Goal: Entertainment & Leisure: Browse casually

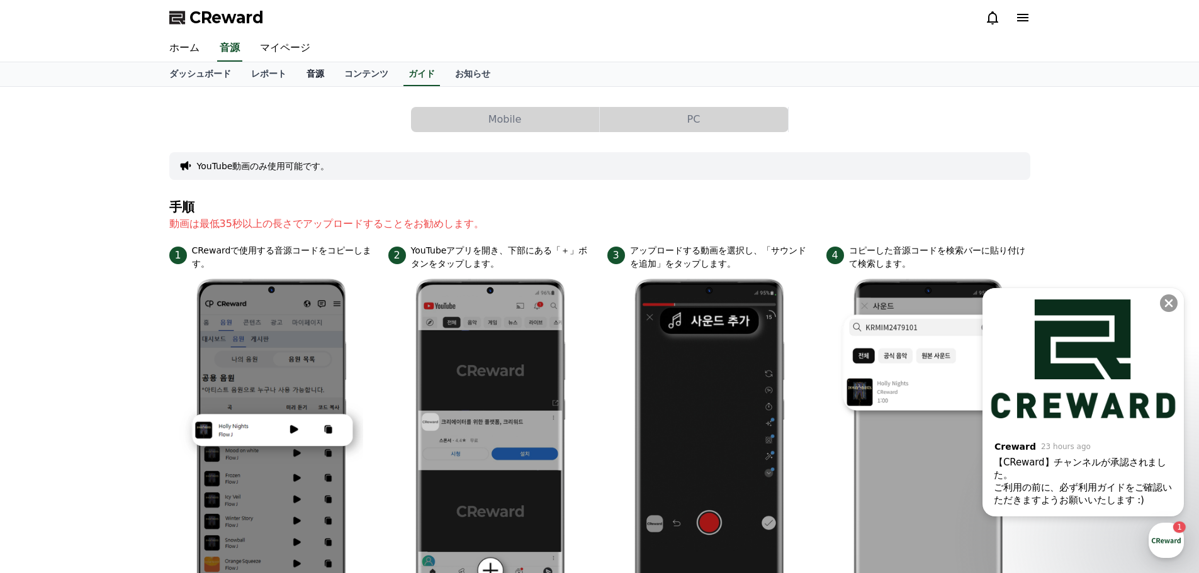
click at [296, 72] on link "音源" at bounding box center [315, 74] width 38 height 24
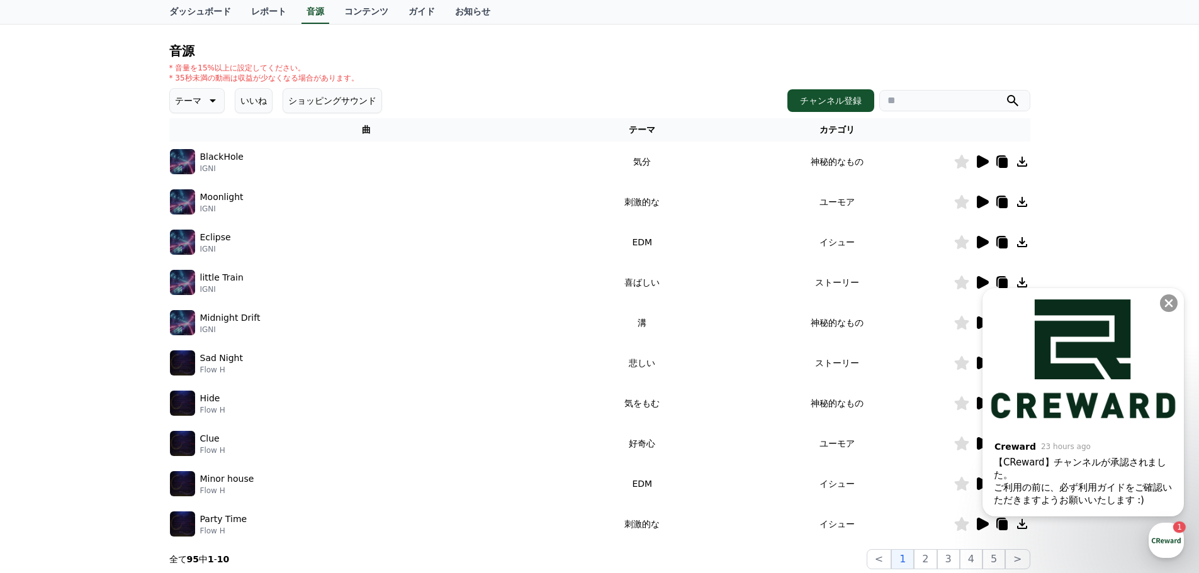
scroll to position [126, 0]
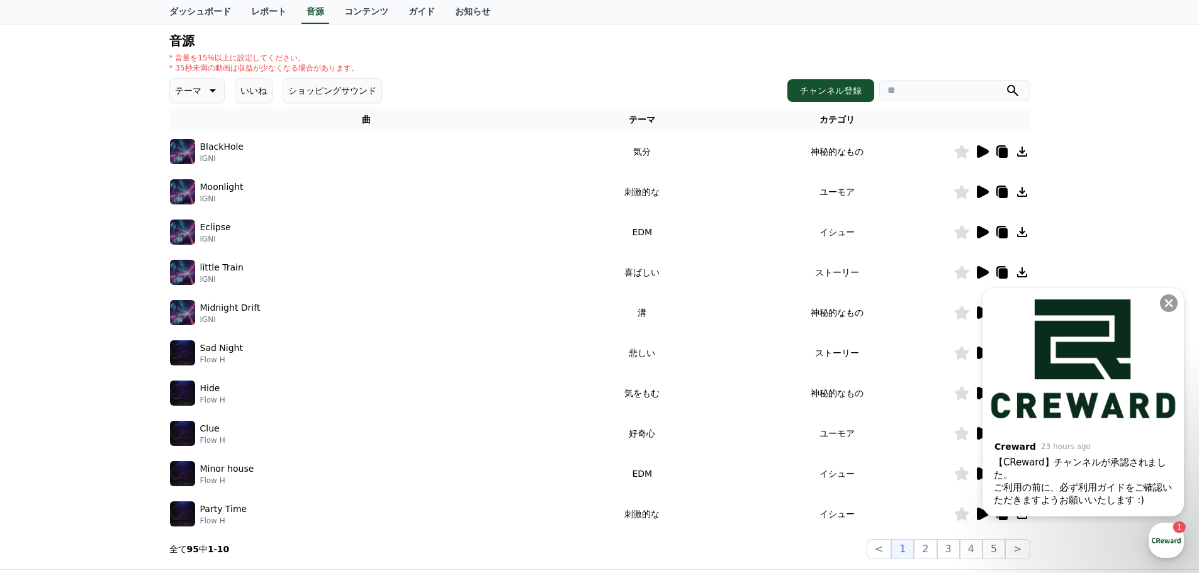
click at [978, 148] on icon at bounding box center [983, 151] width 12 height 13
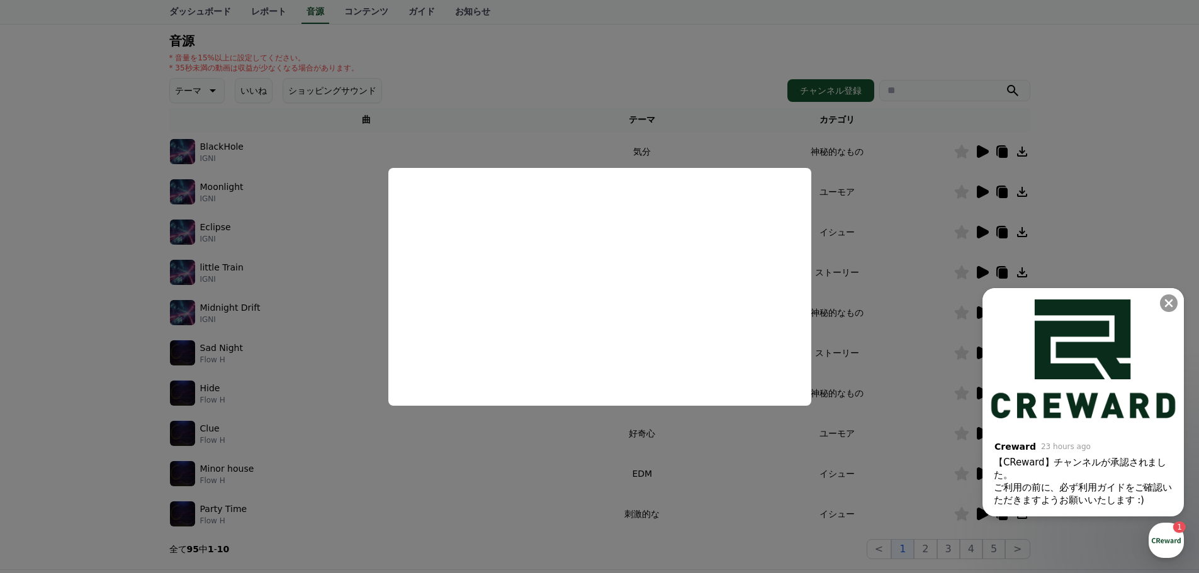
click at [574, 101] on button "close modal" at bounding box center [599, 286] width 1199 height 573
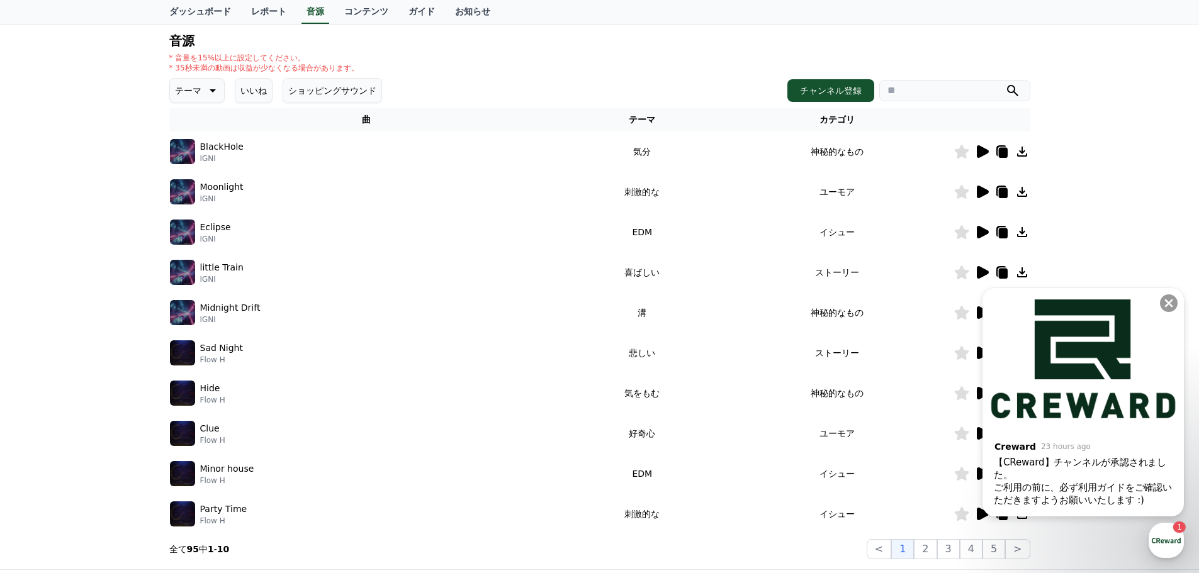
click at [1024, 148] on icon at bounding box center [1021, 151] width 15 height 15
click at [1165, 300] on icon at bounding box center [1168, 303] width 13 height 13
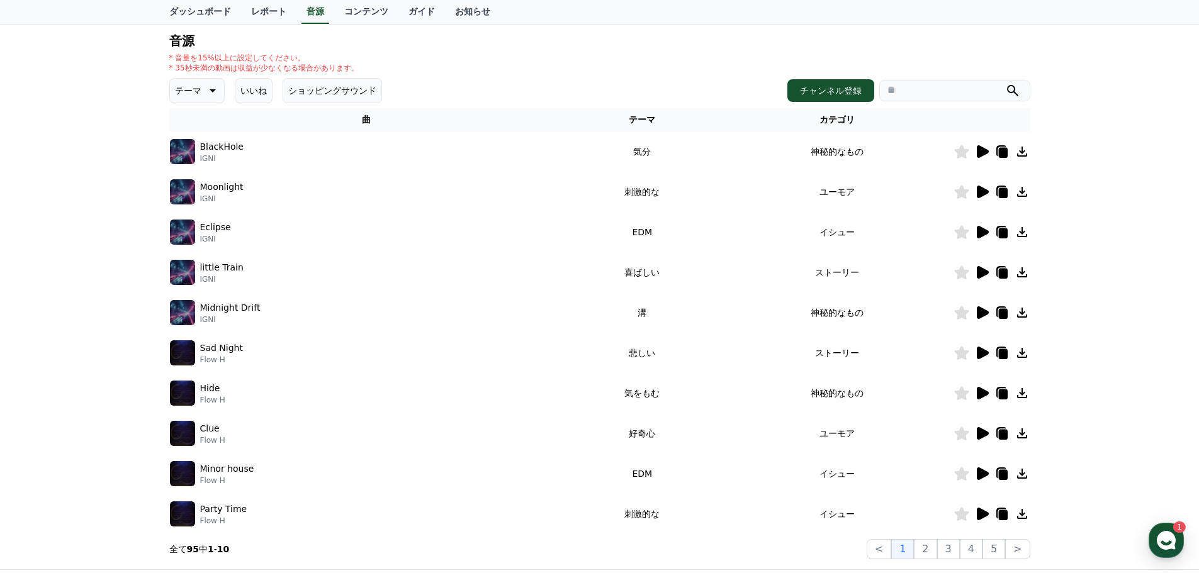
click at [1022, 154] on icon at bounding box center [1021, 151] width 15 height 15
click at [1022, 190] on icon at bounding box center [1021, 191] width 15 height 15
click at [1021, 228] on icon at bounding box center [1021, 232] width 15 height 15
click at [1024, 272] on icon at bounding box center [1022, 272] width 10 height 10
click at [1021, 272] on icon at bounding box center [1022, 272] width 10 height 10
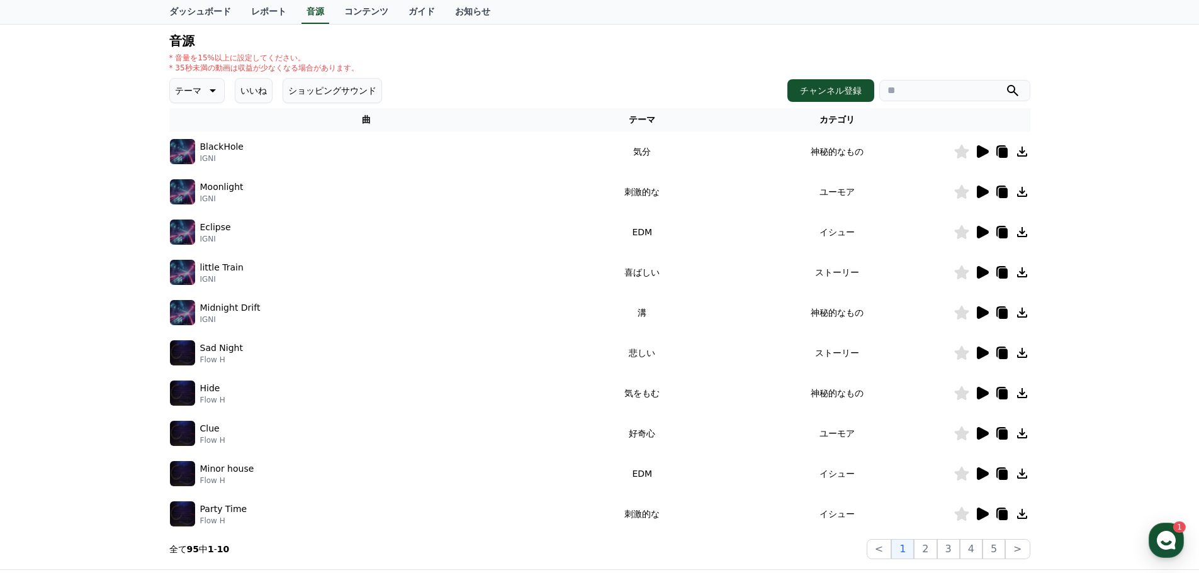
click at [1021, 311] on icon at bounding box center [1022, 313] width 10 height 10
click at [1024, 352] on icon at bounding box center [1022, 353] width 10 height 10
click at [1024, 354] on icon at bounding box center [1021, 352] width 15 height 15
click at [1020, 394] on icon at bounding box center [1022, 393] width 10 height 10
click at [1022, 432] on icon at bounding box center [1022, 433] width 10 height 10
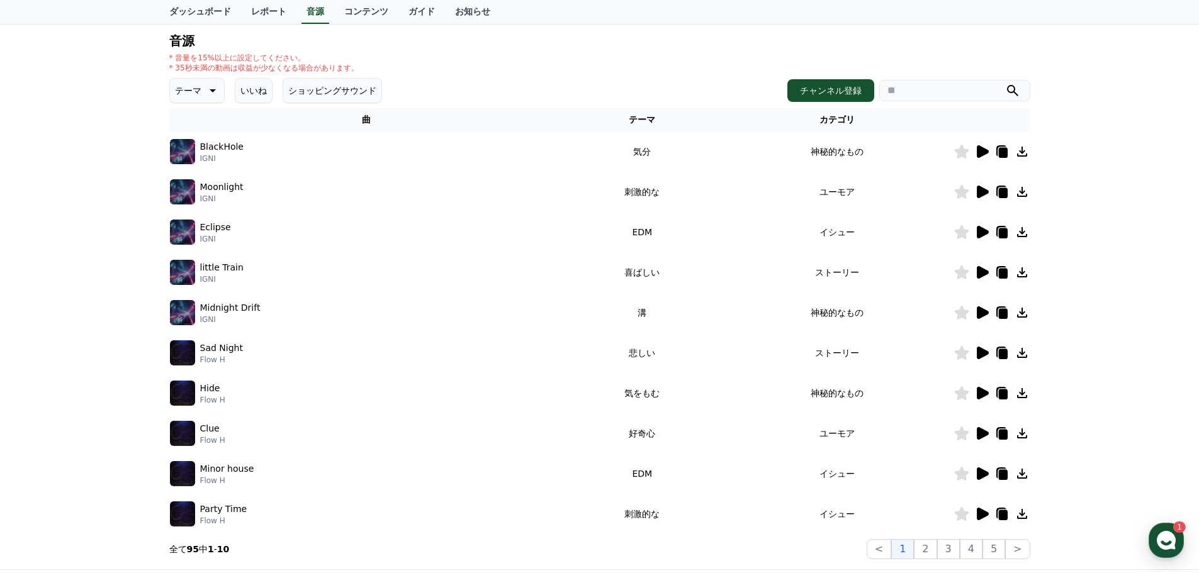
click at [1017, 474] on icon at bounding box center [1021, 473] width 15 height 15
click at [1026, 512] on icon at bounding box center [1021, 514] width 15 height 15
click at [1025, 513] on icon at bounding box center [1021, 514] width 15 height 15
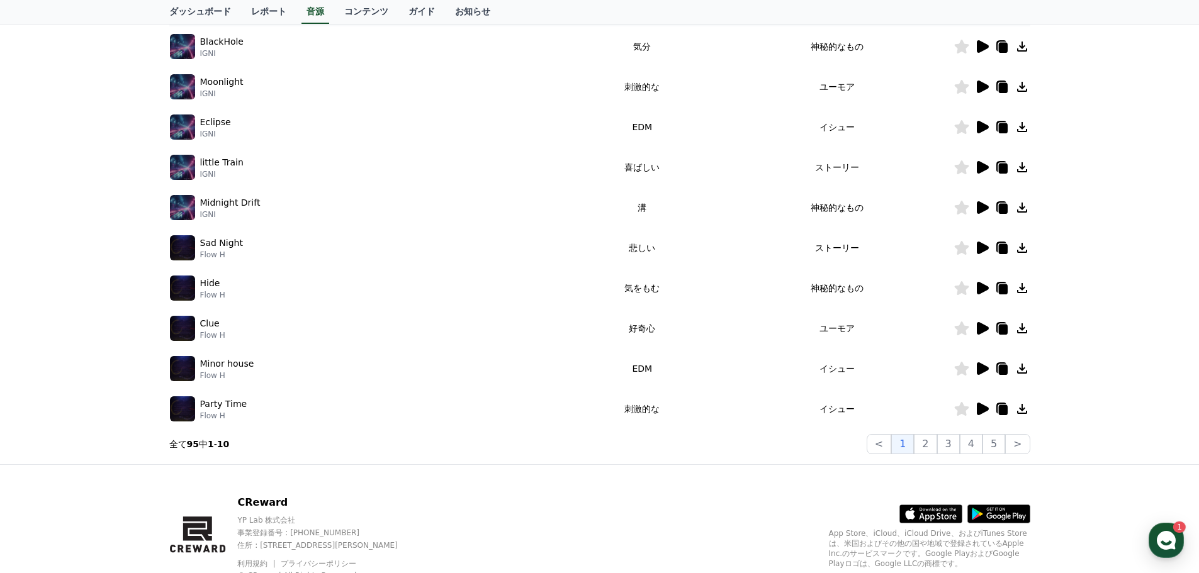
scroll to position [252, 0]
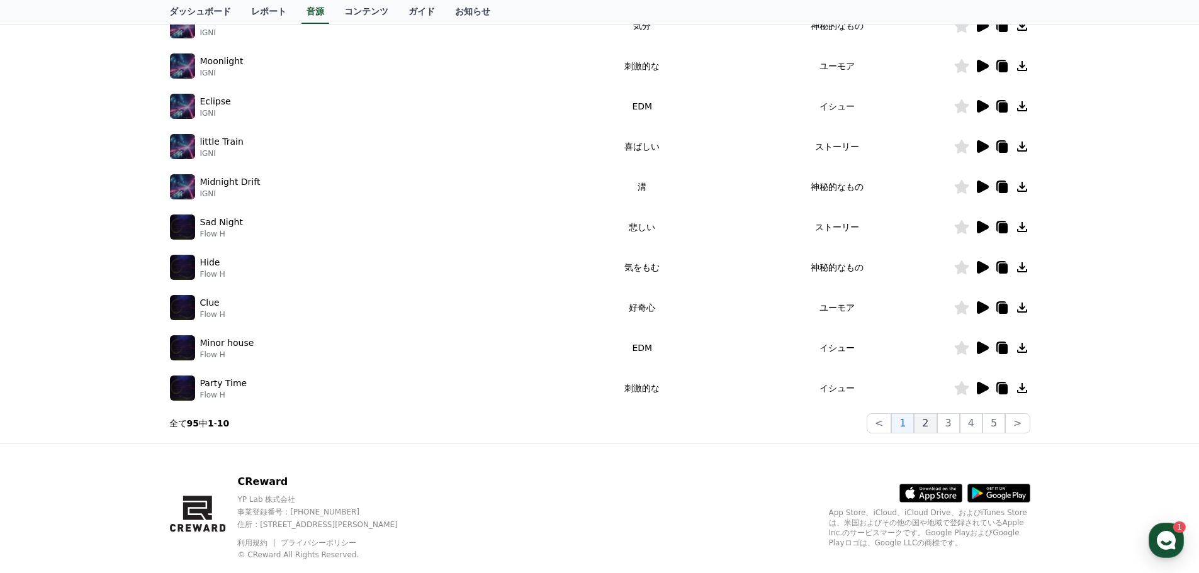
click at [927, 422] on button "2" at bounding box center [925, 423] width 23 height 20
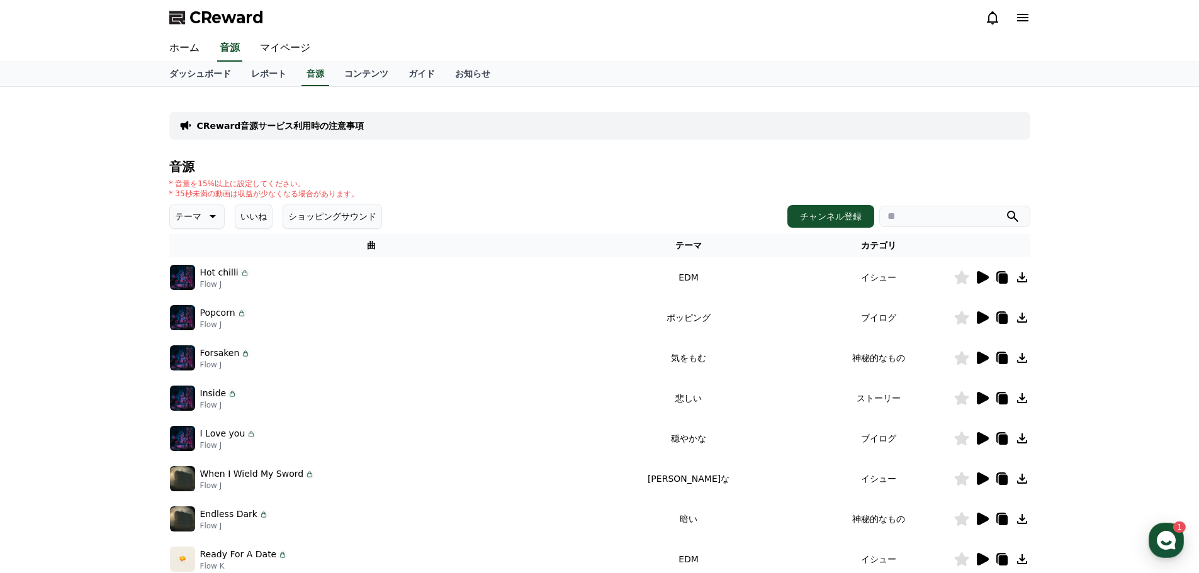
click at [1021, 277] on icon at bounding box center [1021, 277] width 15 height 15
click at [976, 276] on icon at bounding box center [981, 277] width 15 height 15
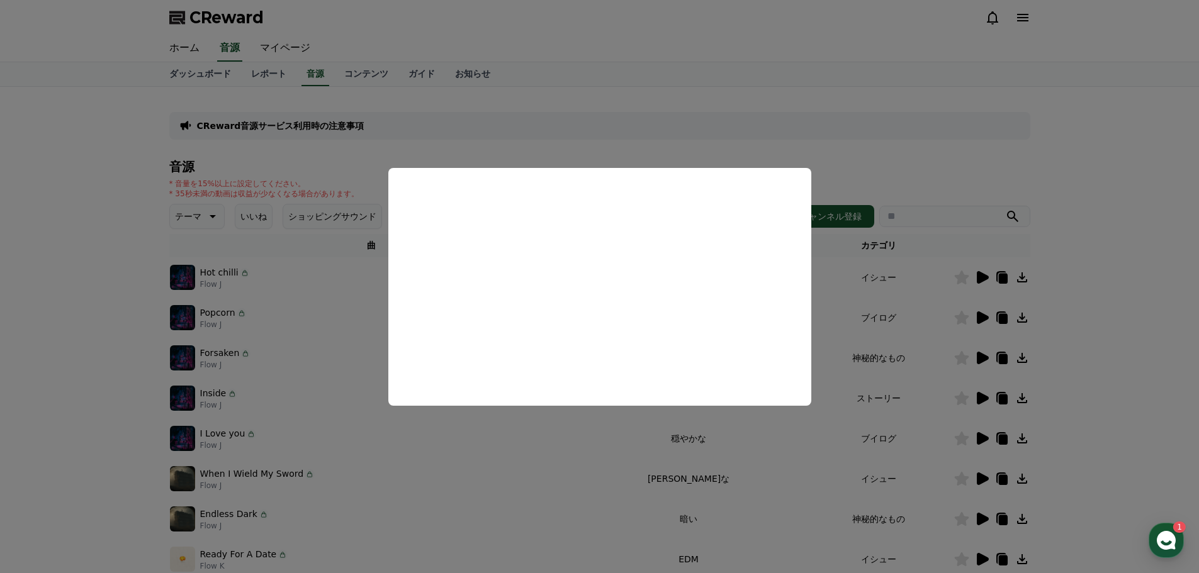
click at [878, 167] on button "close modal" at bounding box center [599, 286] width 1199 height 573
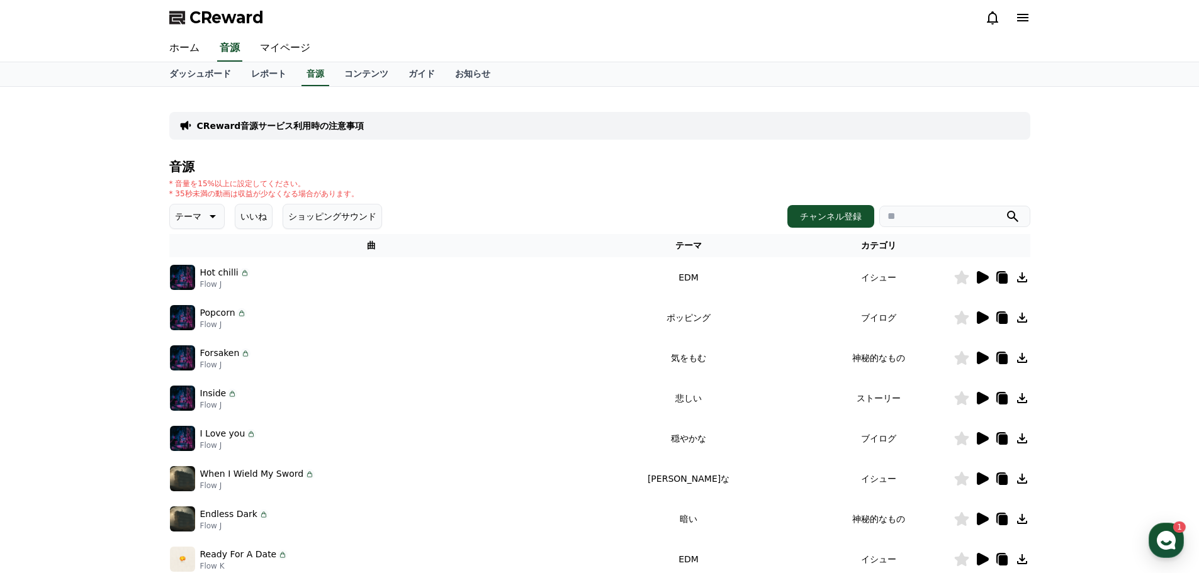
click at [1145, 406] on div "CReward音源サービス利用時の注意事項 音源 * 音量を15%以上に設定してください。 * 35秒未満の動画は収益が少なくなる場合があります。 テーマ い…" at bounding box center [599, 391] width 1199 height 608
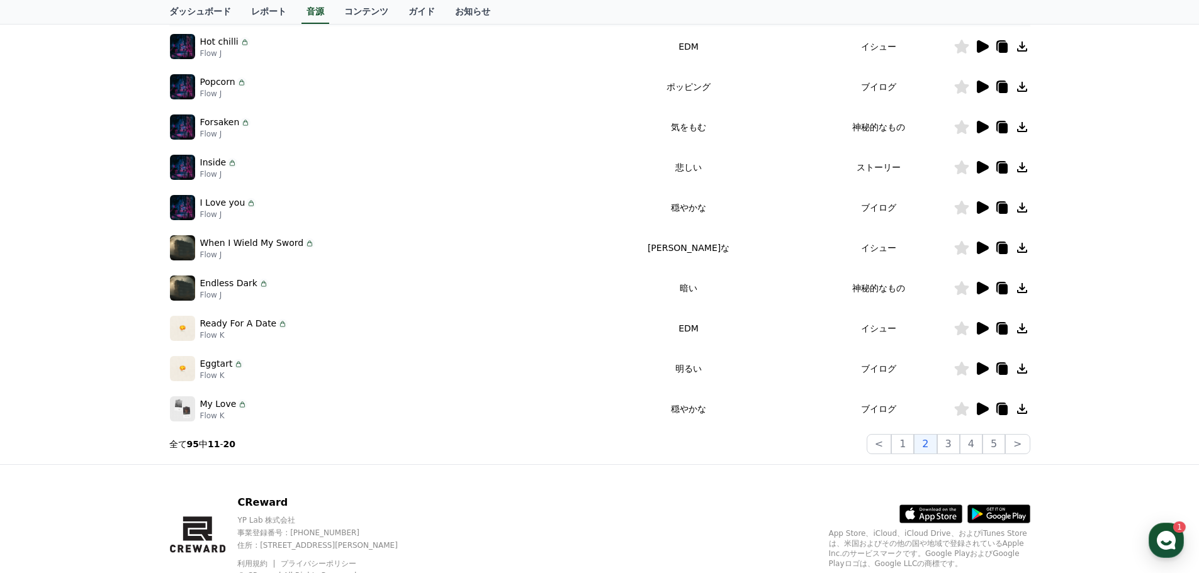
scroll to position [279, 0]
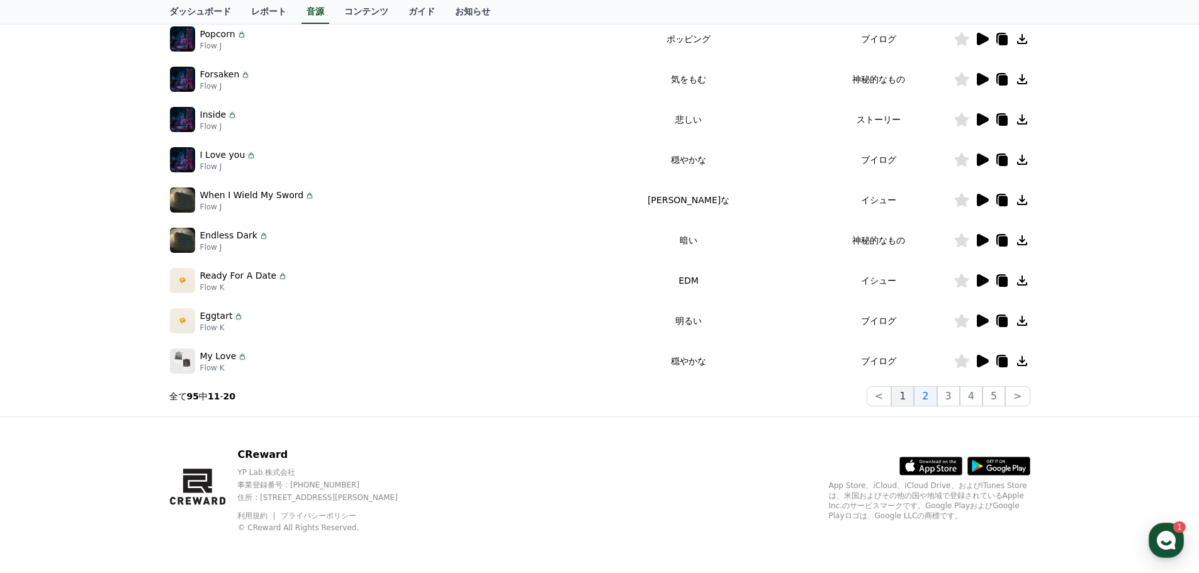
click at [912, 396] on button "1" at bounding box center [902, 396] width 23 height 20
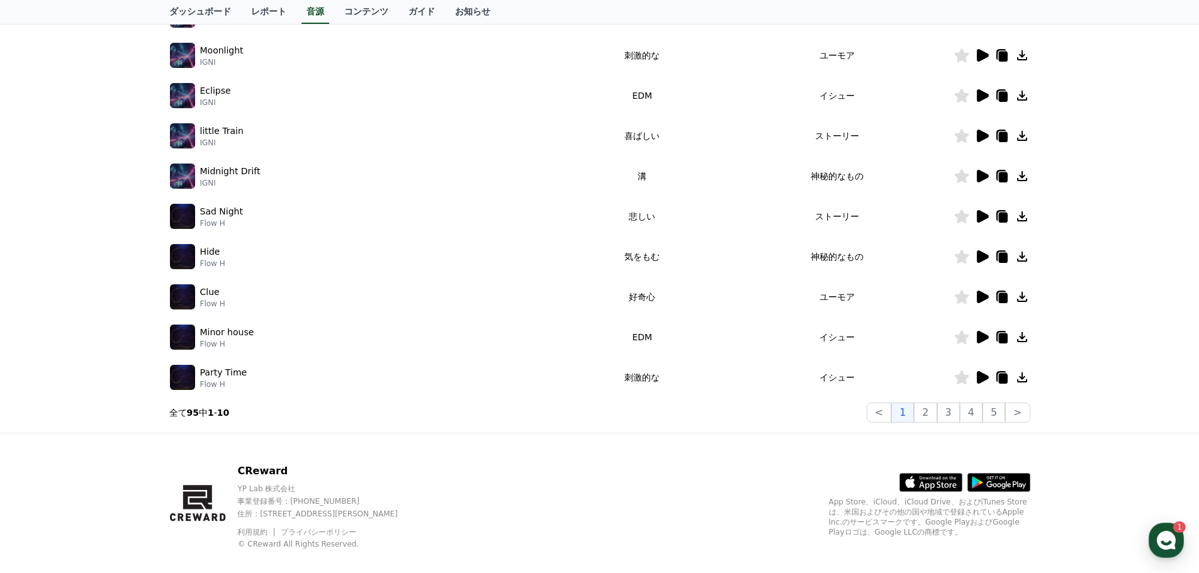
scroll to position [279, 0]
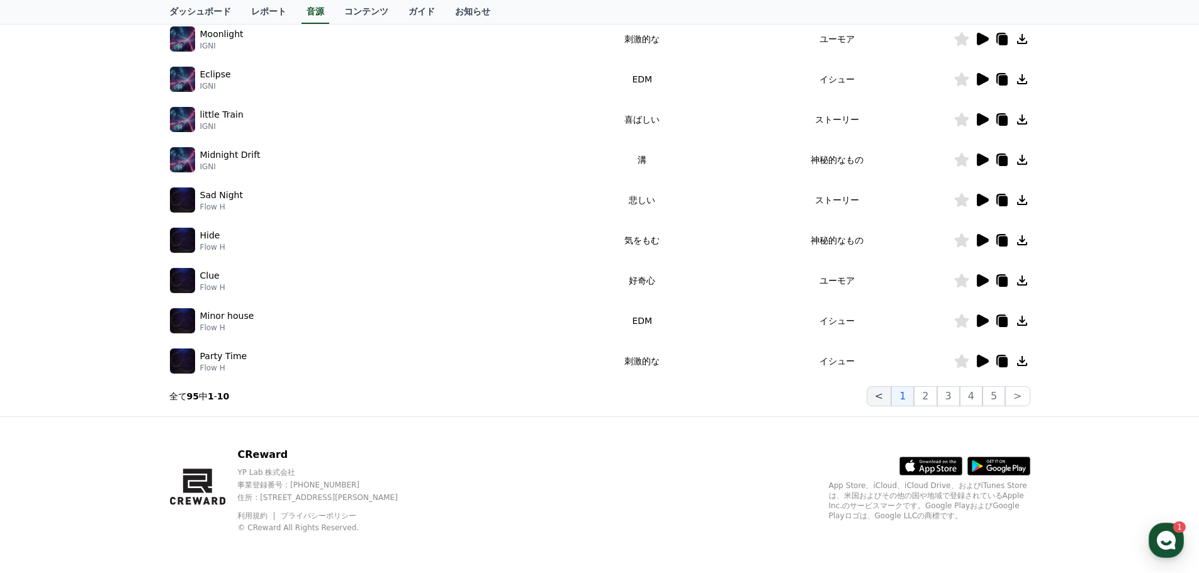
click at [891, 395] on button "<" at bounding box center [878, 396] width 25 height 20
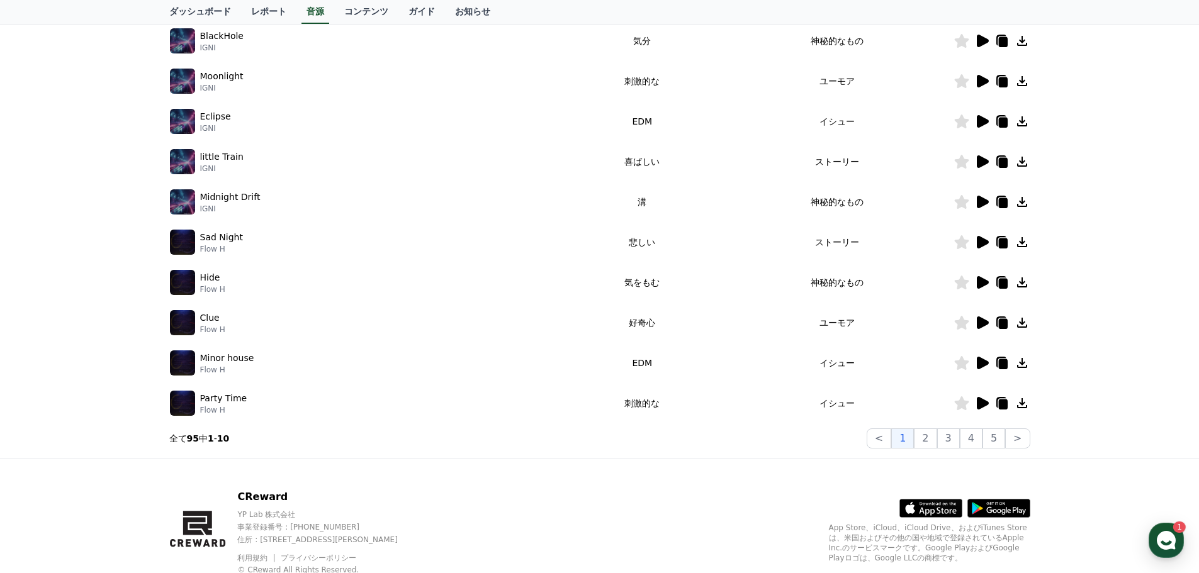
scroll to position [252, 0]
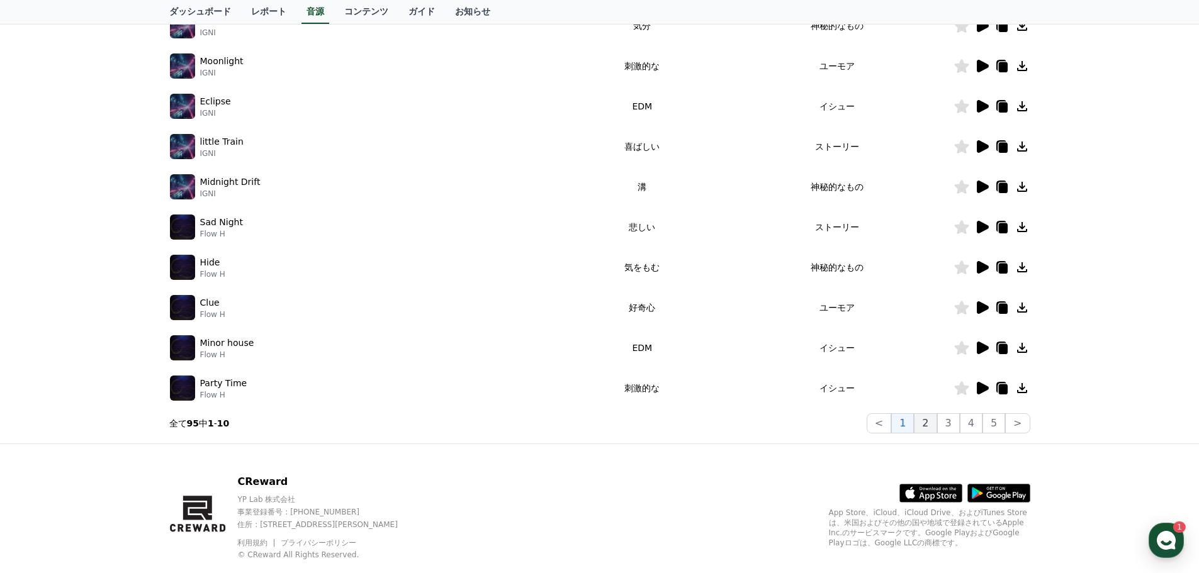
click at [931, 421] on button "2" at bounding box center [925, 423] width 23 height 20
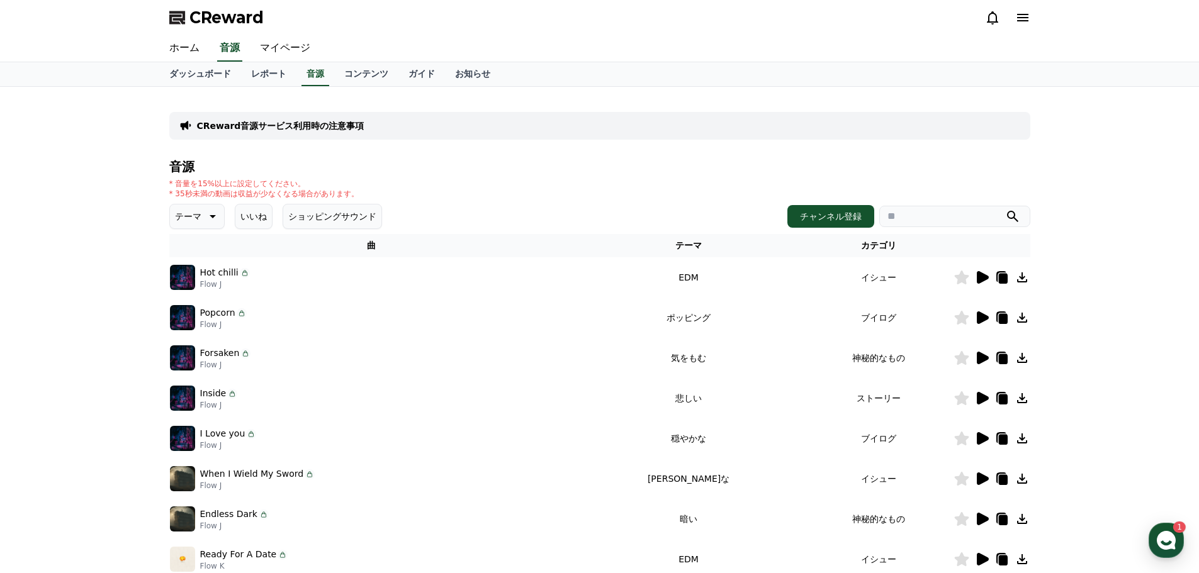
click at [1022, 314] on icon at bounding box center [1021, 317] width 15 height 15
click at [1022, 362] on icon at bounding box center [1022, 358] width 10 height 10
click at [1189, 564] on div at bounding box center [1189, 564] width 0 height 0
click at [1021, 356] on icon at bounding box center [1021, 357] width 15 height 15
click at [1024, 398] on icon at bounding box center [1022, 398] width 10 height 10
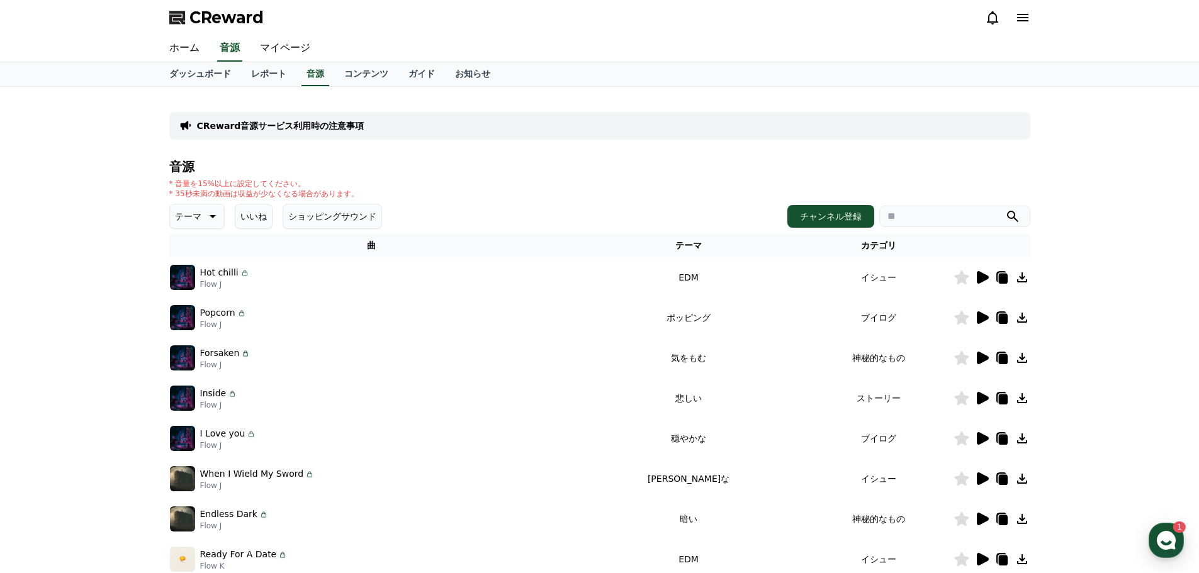
click at [1024, 439] on icon at bounding box center [1021, 438] width 15 height 15
click at [1028, 479] on icon at bounding box center [1021, 478] width 15 height 15
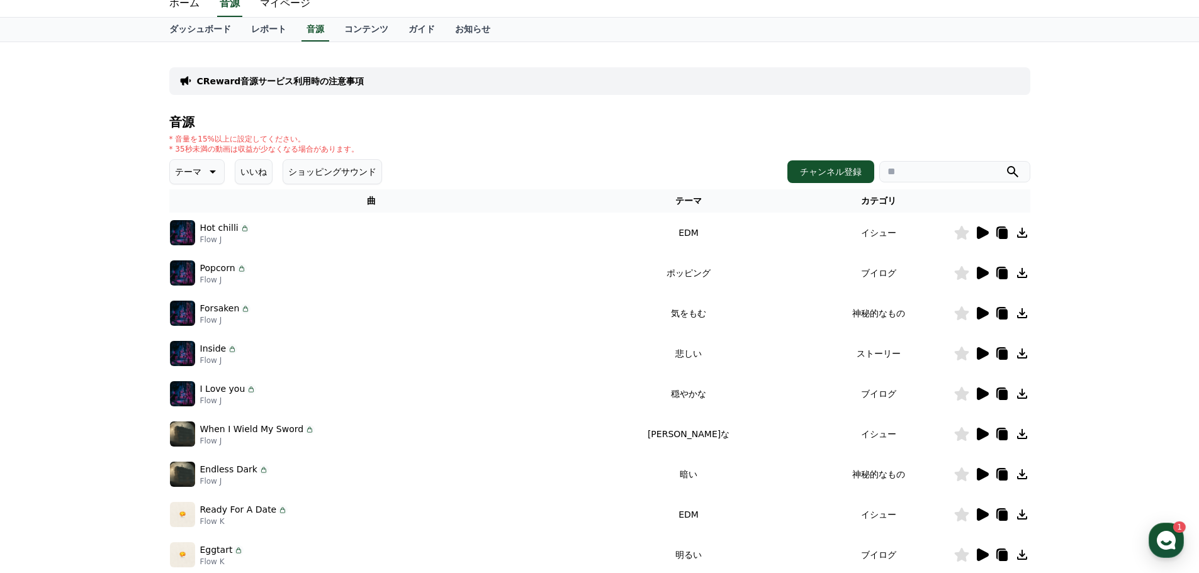
scroll to position [126, 0]
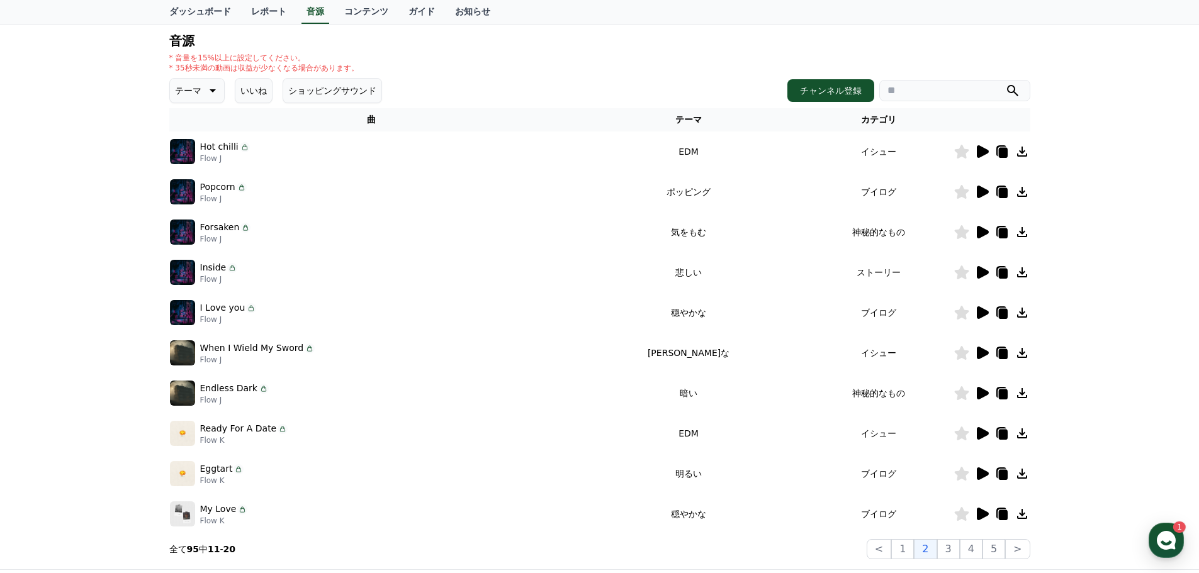
click at [1021, 390] on icon at bounding box center [1021, 393] width 15 height 15
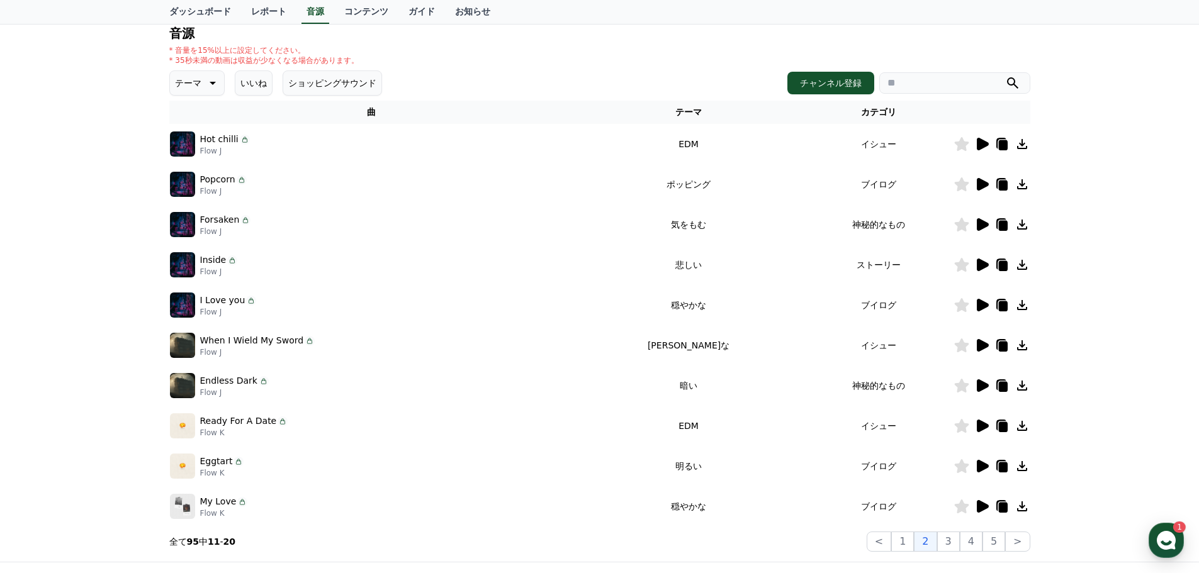
scroll to position [153, 0]
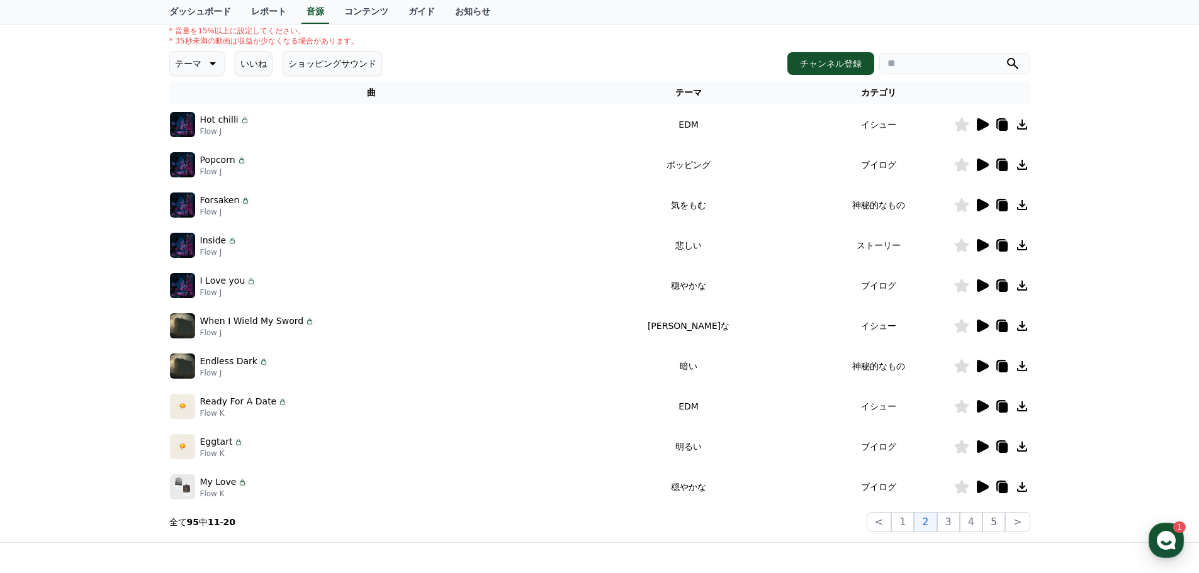
click at [982, 408] on icon at bounding box center [983, 406] width 12 height 13
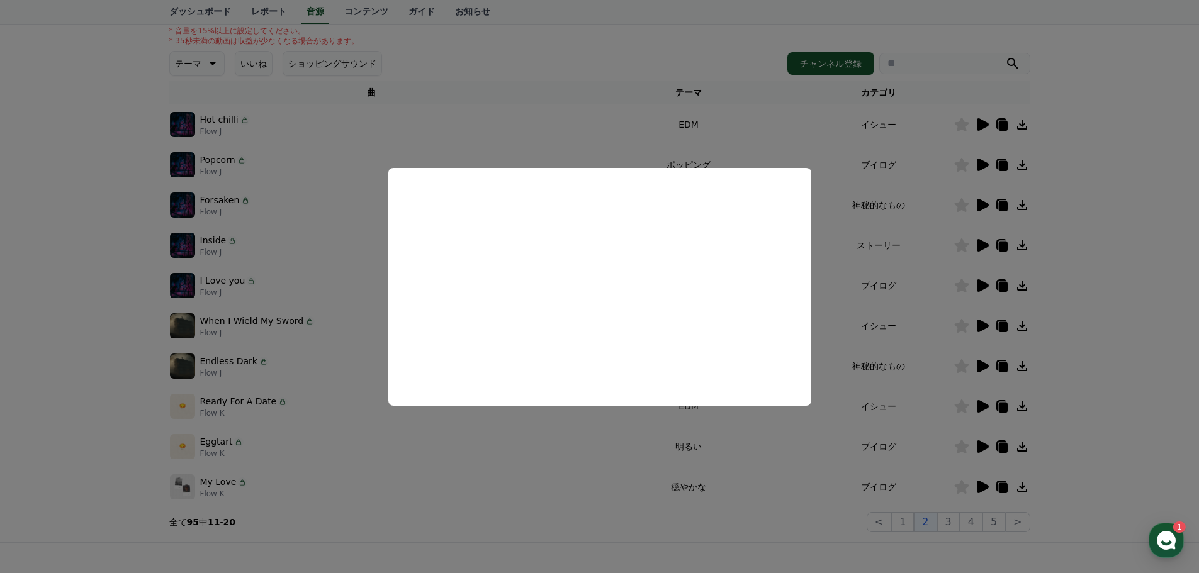
click at [1022, 406] on button "close modal" at bounding box center [599, 286] width 1199 height 573
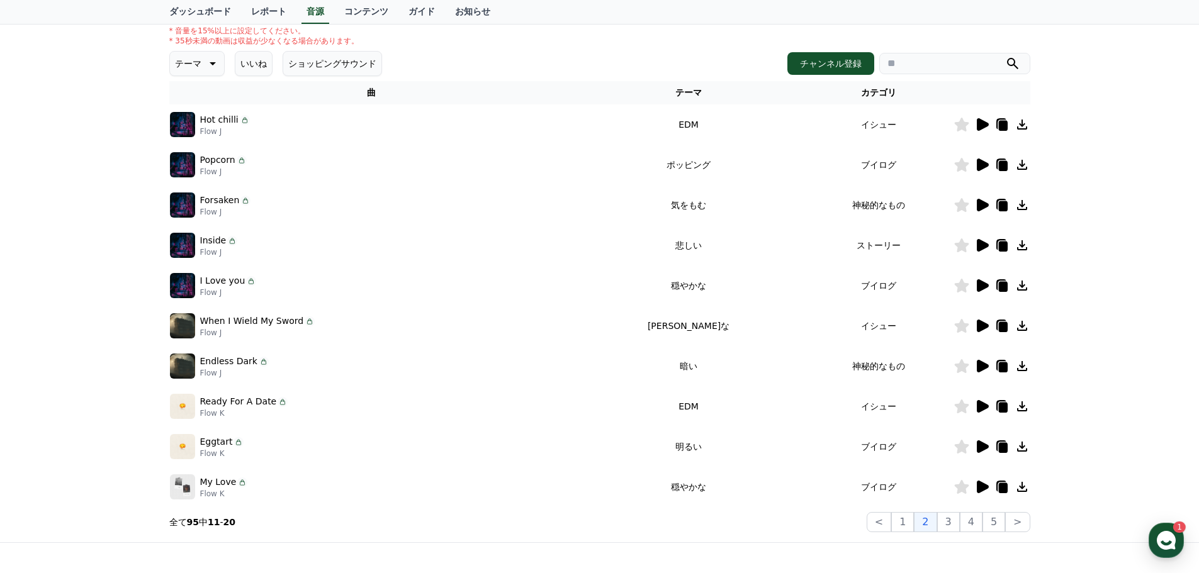
click at [1024, 444] on icon at bounding box center [1021, 446] width 15 height 15
click at [1022, 447] on icon at bounding box center [1022, 447] width 10 height 10
click at [1022, 487] on icon at bounding box center [1022, 487] width 10 height 10
click at [1189, 564] on div at bounding box center [1189, 564] width 0 height 0
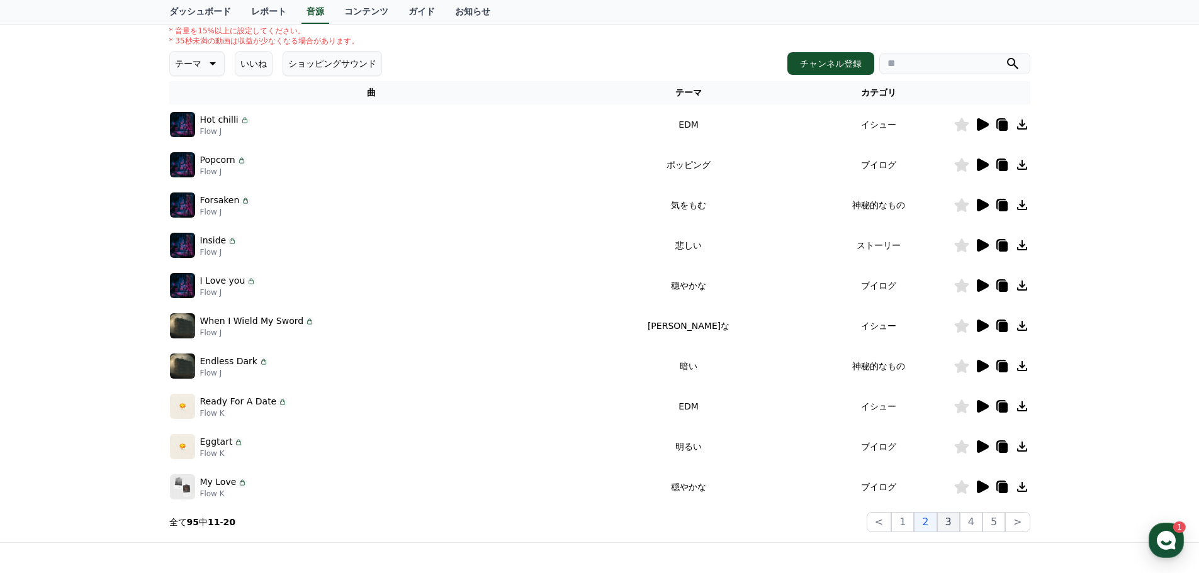
click at [952, 518] on button "3" at bounding box center [948, 522] width 23 height 20
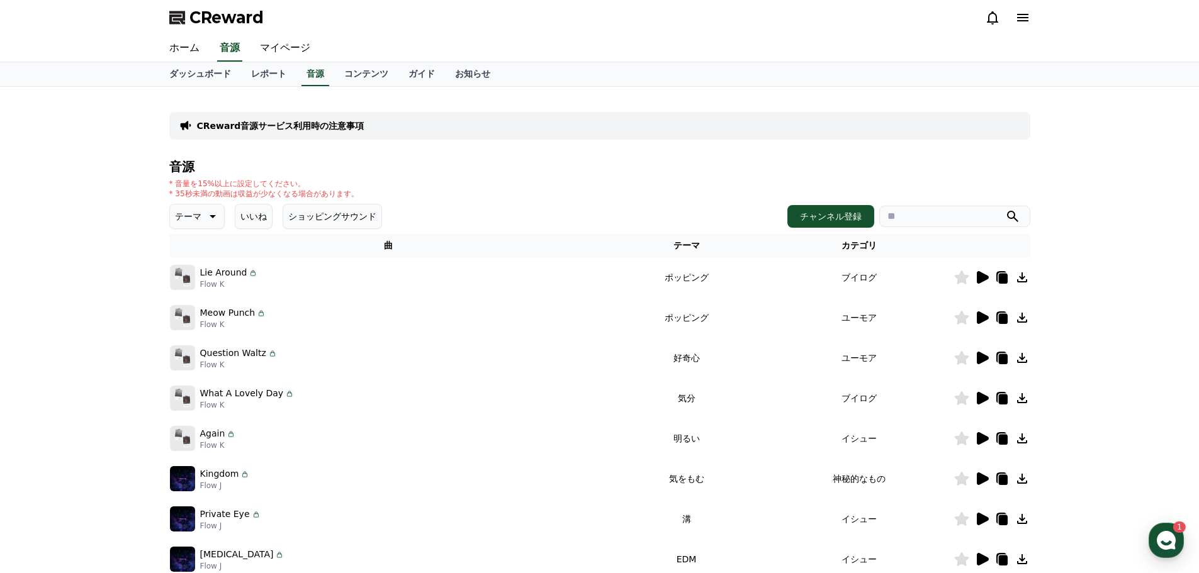
click at [1017, 281] on icon at bounding box center [1022, 277] width 10 height 10
click at [1026, 320] on icon at bounding box center [1022, 318] width 10 height 10
click at [1022, 357] on icon at bounding box center [1021, 357] width 15 height 15
click at [1189, 564] on div at bounding box center [1189, 564] width 0 height 0
click at [1019, 393] on icon at bounding box center [1021, 398] width 15 height 15
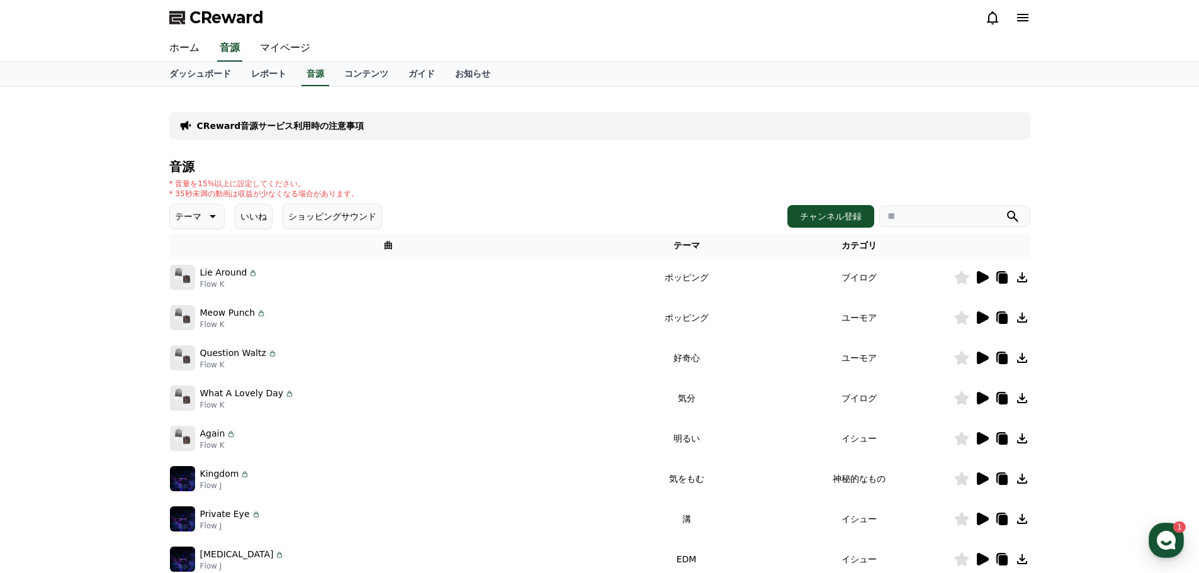
click at [1022, 435] on icon at bounding box center [1021, 438] width 15 height 15
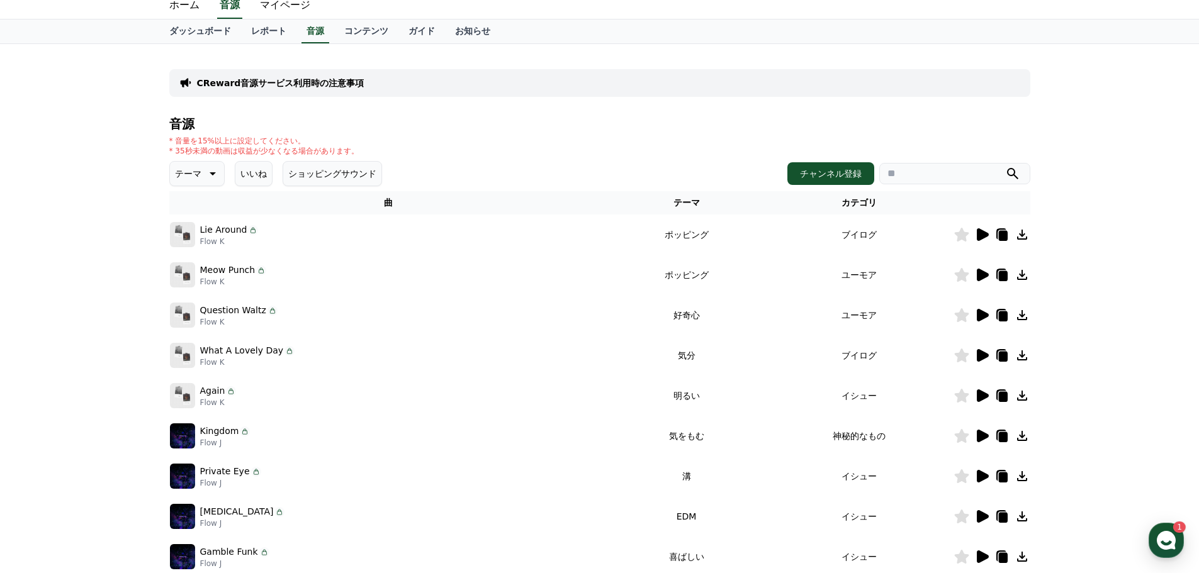
scroll to position [63, 0]
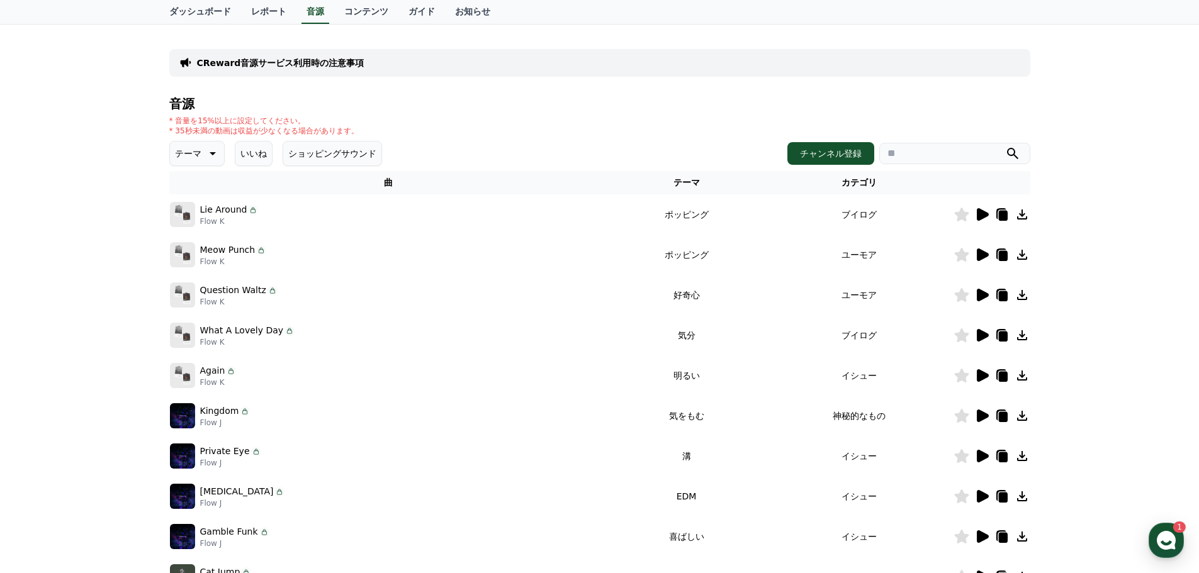
click at [1019, 375] on icon at bounding box center [1022, 376] width 10 height 10
click at [1022, 414] on icon at bounding box center [1022, 416] width 10 height 10
click at [1026, 456] on icon at bounding box center [1021, 456] width 15 height 15
click at [1022, 495] on icon at bounding box center [1022, 496] width 10 height 10
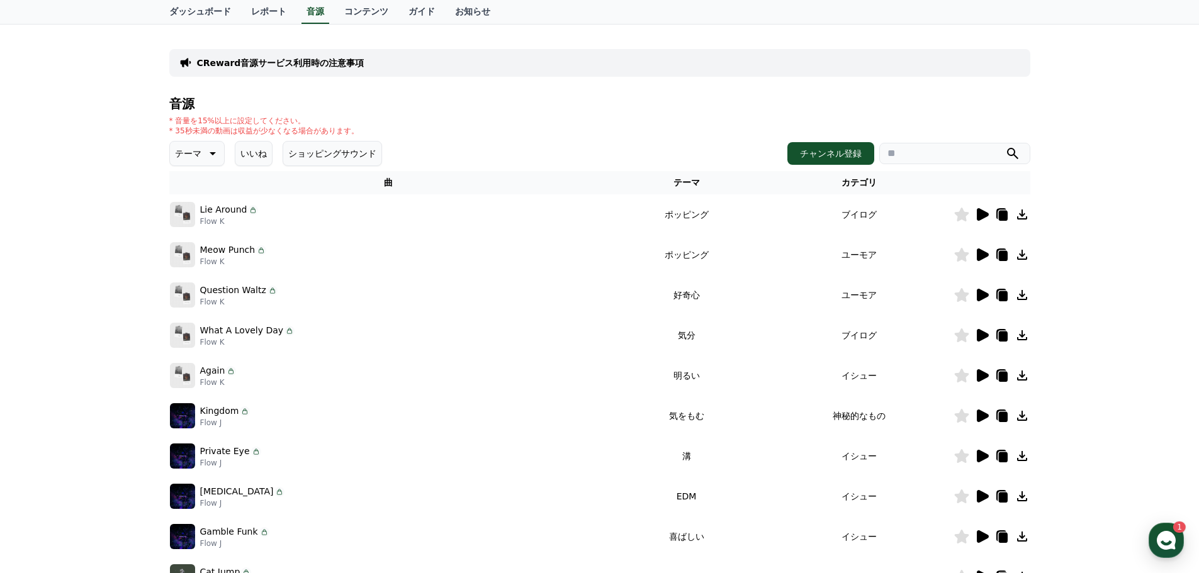
click at [1189, 564] on div at bounding box center [1189, 564] width 0 height 0
click at [1025, 534] on icon at bounding box center [1021, 536] width 15 height 15
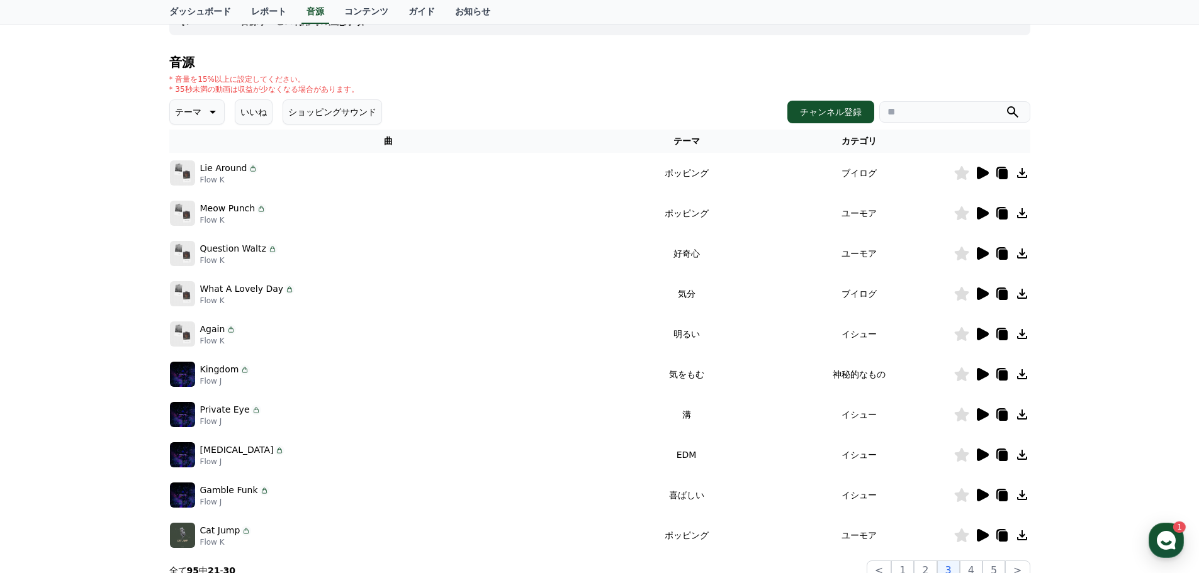
scroll to position [126, 0]
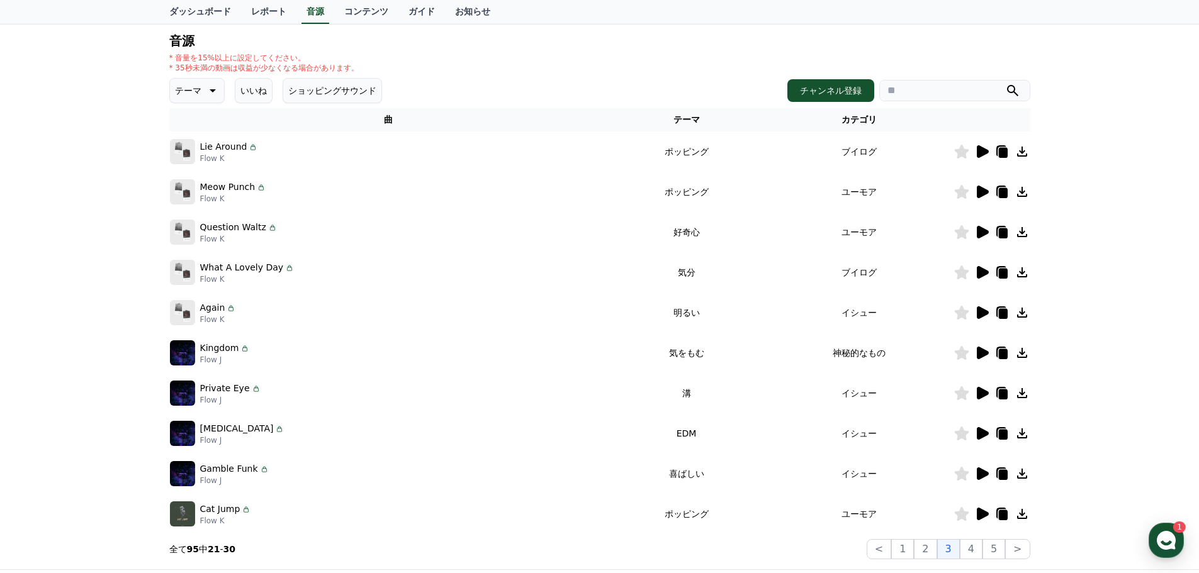
click at [1021, 513] on icon at bounding box center [1021, 514] width 15 height 15
click at [1099, 454] on div "CReward音源サービス利用時の注意事項 音源 * 音量を15%以上に設定してください。 * 35秒未満の動画は収益が少なくなる場合があります。 テーマ い…" at bounding box center [599, 265] width 1199 height 608
click at [1189, 564] on div at bounding box center [1189, 564] width 0 height 0
click at [975, 547] on button "4" at bounding box center [971, 549] width 23 height 20
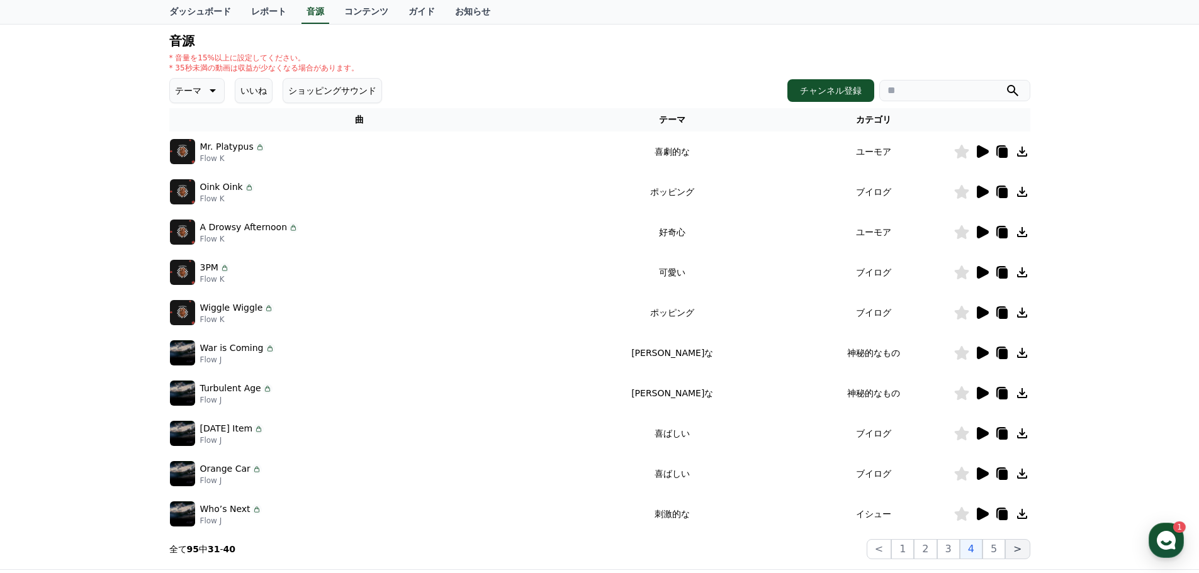
click at [1016, 551] on button ">" at bounding box center [1017, 549] width 25 height 20
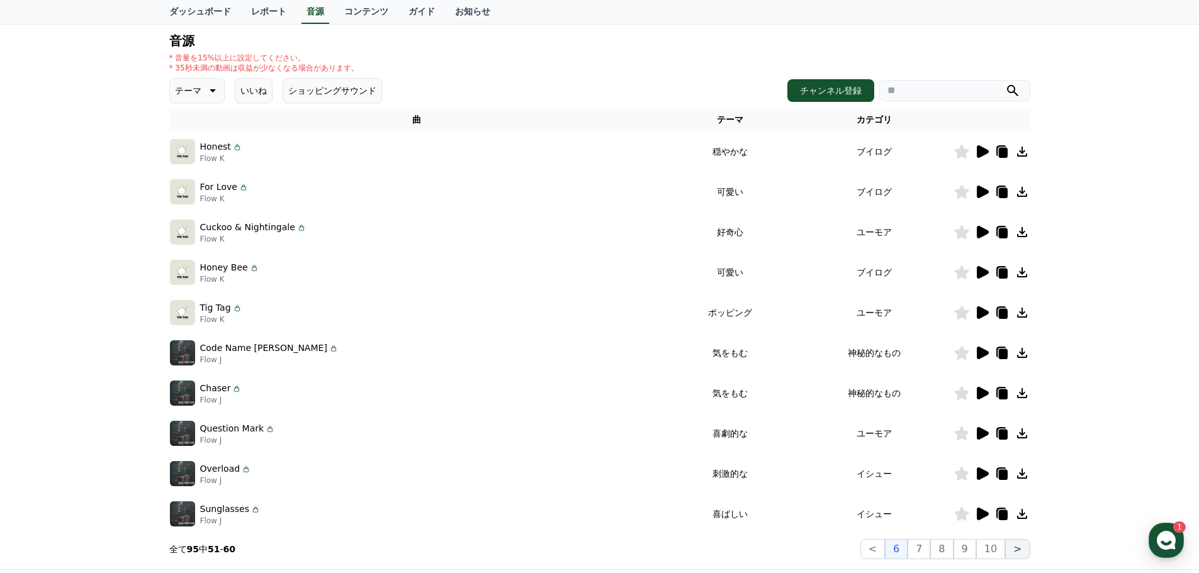
click at [1016, 551] on button ">" at bounding box center [1017, 549] width 25 height 20
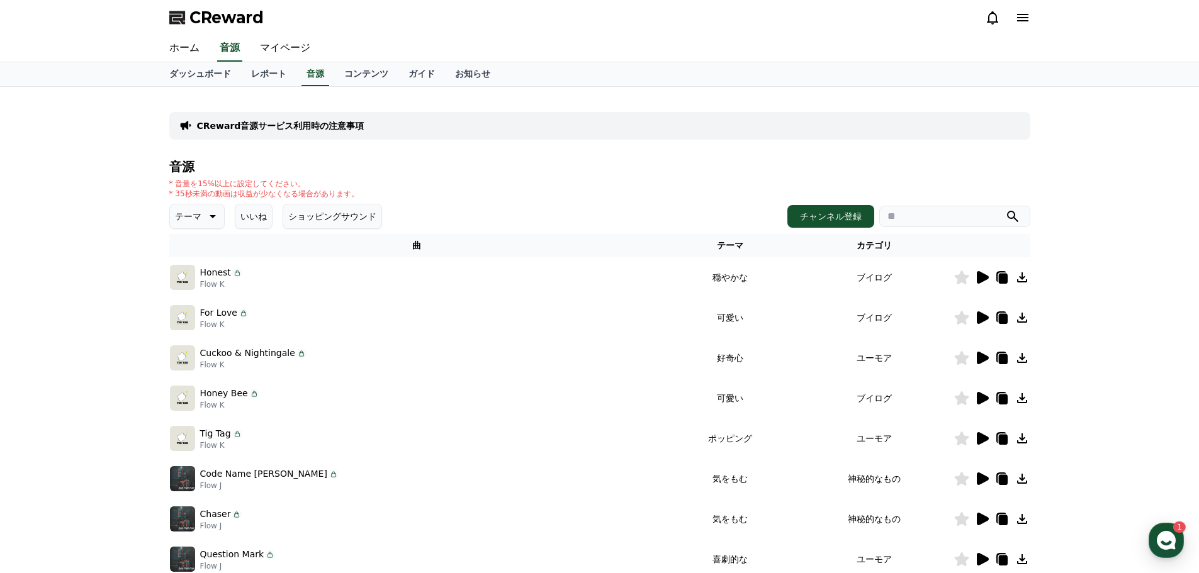
click at [249, 220] on button "いいね" at bounding box center [254, 216] width 38 height 25
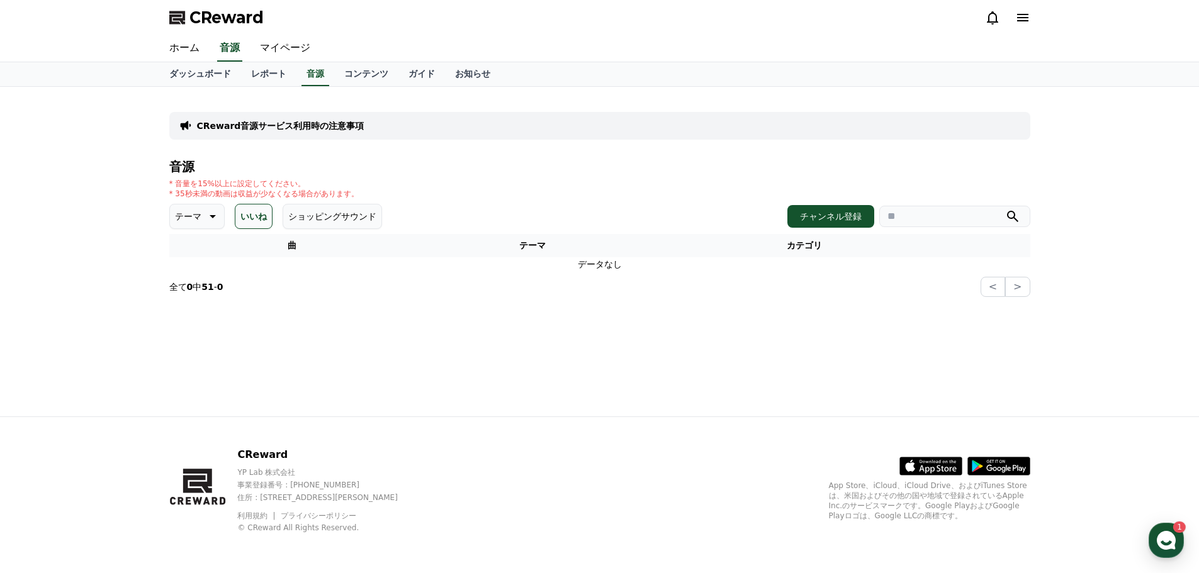
click at [194, 217] on button "テーマ" at bounding box center [196, 216] width 55 height 25
click at [196, 319] on button "好奇心" at bounding box center [189, 315] width 36 height 28
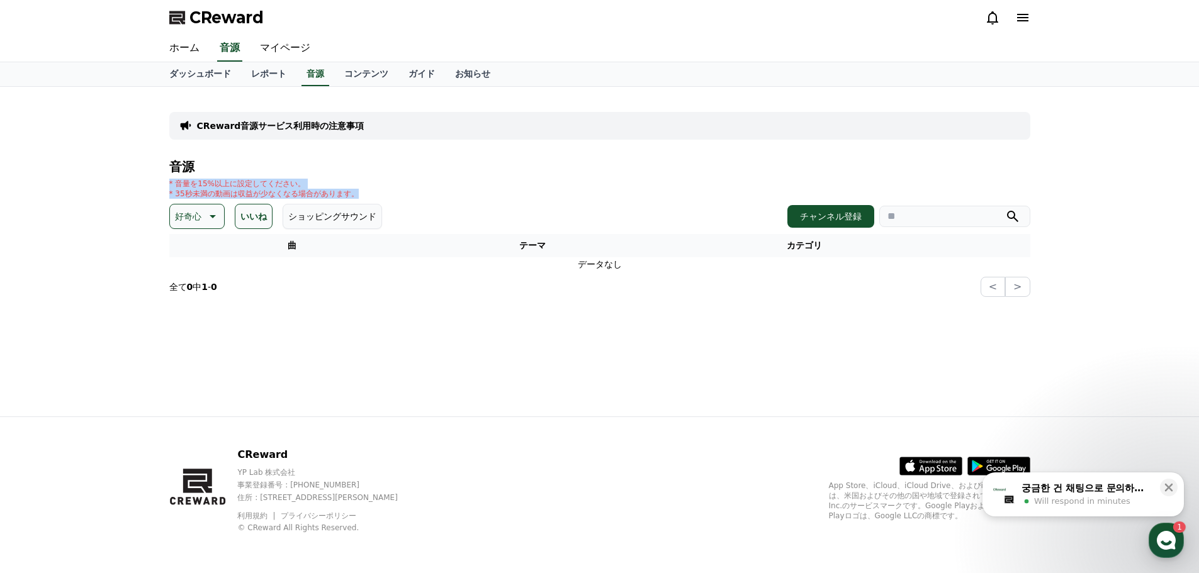
drag, startPoint x: 303, startPoint y: 192, endPoint x: 176, endPoint y: 180, distance: 128.3
click at [162, 185] on div "CReward音源サービス利用時の注意事項 音源 * 音量を15%以上に設定してください。 * 35秒未満の動画は収益が少なくなる場合があります。 好奇心 い…" at bounding box center [599, 252] width 881 height 330
copy div "* 音量を15%以上に設定してください。 * 35秒未満の動画は収益が少なくなる場合があります。"
drag, startPoint x: 279, startPoint y: 18, endPoint x: 212, endPoint y: 2, distance: 68.7
click at [194, 11] on div "CReward" at bounding box center [599, 17] width 881 height 35
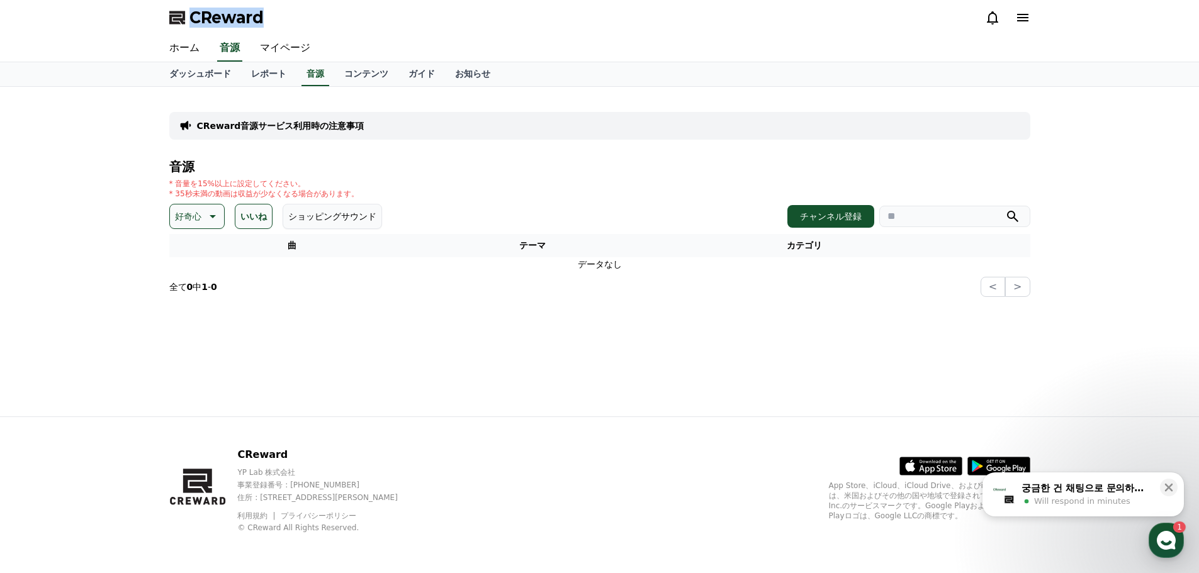
copy span "CReward"
